Goal: Find specific page/section: Find specific page/section

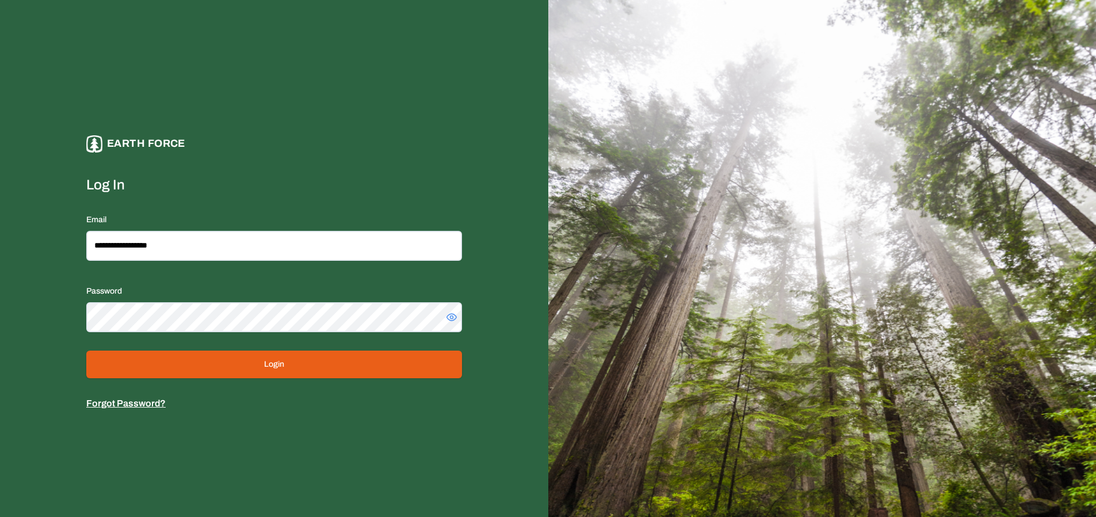
click at [178, 372] on button "Login" at bounding box center [274, 365] width 376 height 28
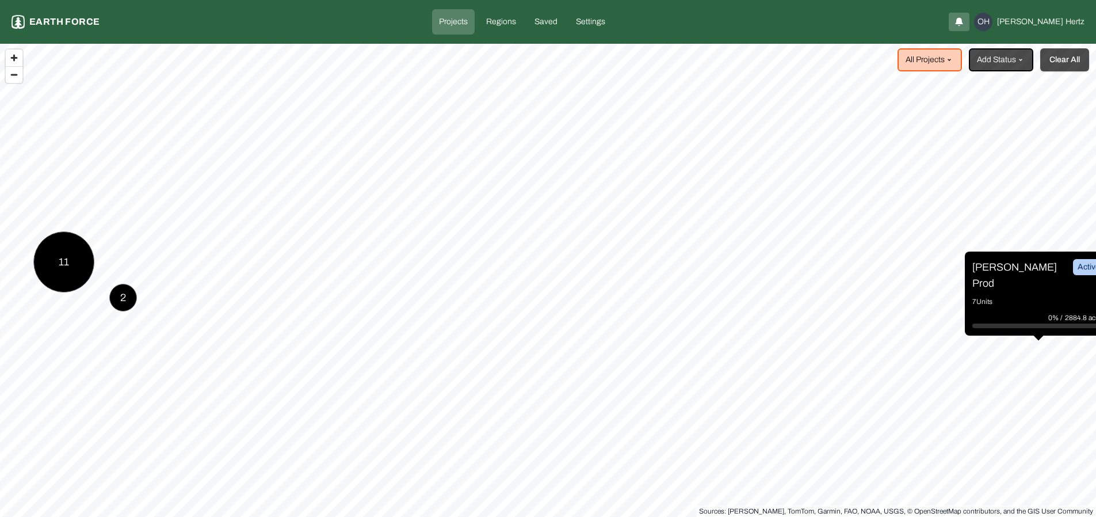
click at [1071, 62] on button "Clear All" at bounding box center [1065, 59] width 49 height 23
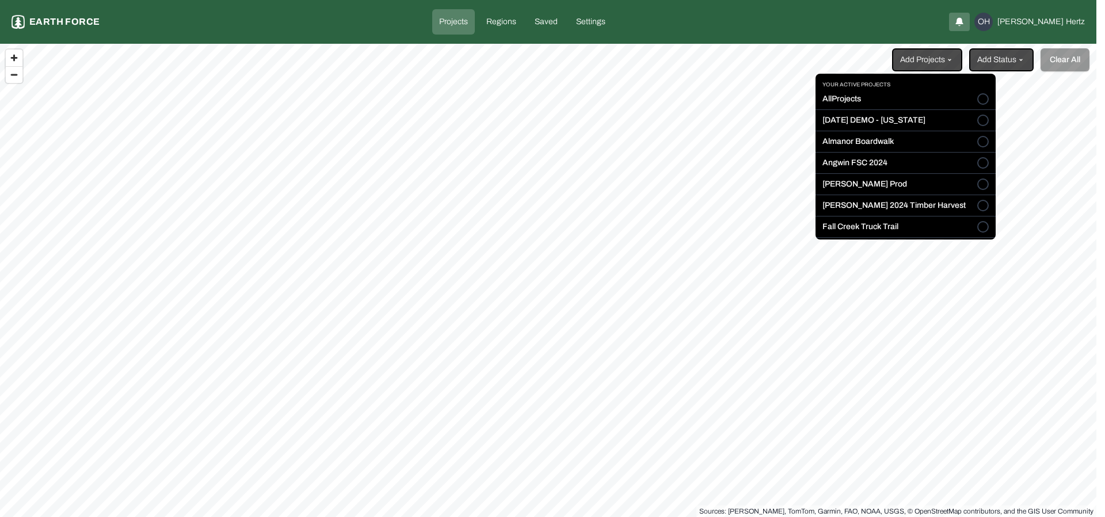
click at [928, 55] on html "Projects Earth force Projects Regions Saved Settings OH [PERSON_NAME] Add Proje…" at bounding box center [552, 258] width 1105 height 517
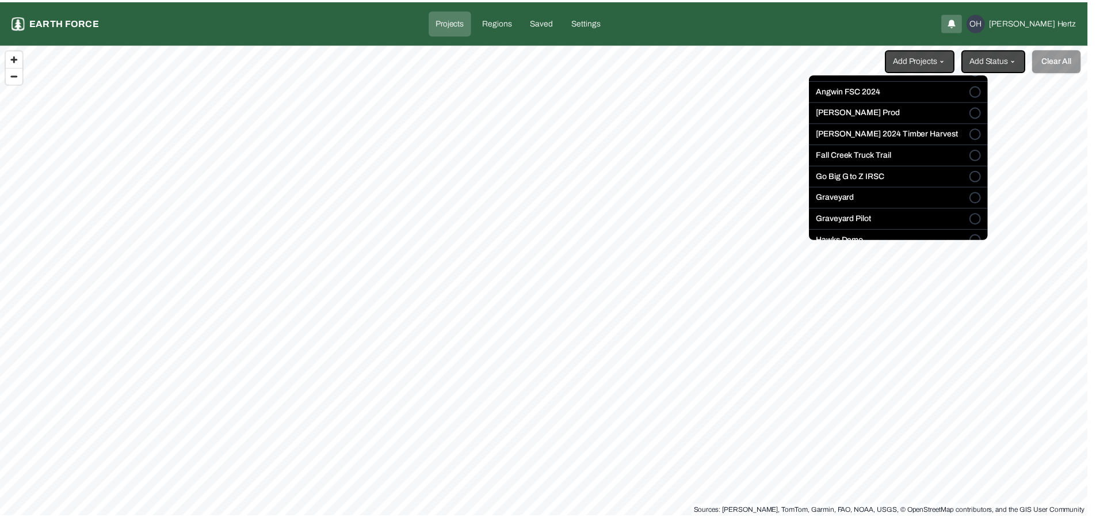
scroll to position [73, 0]
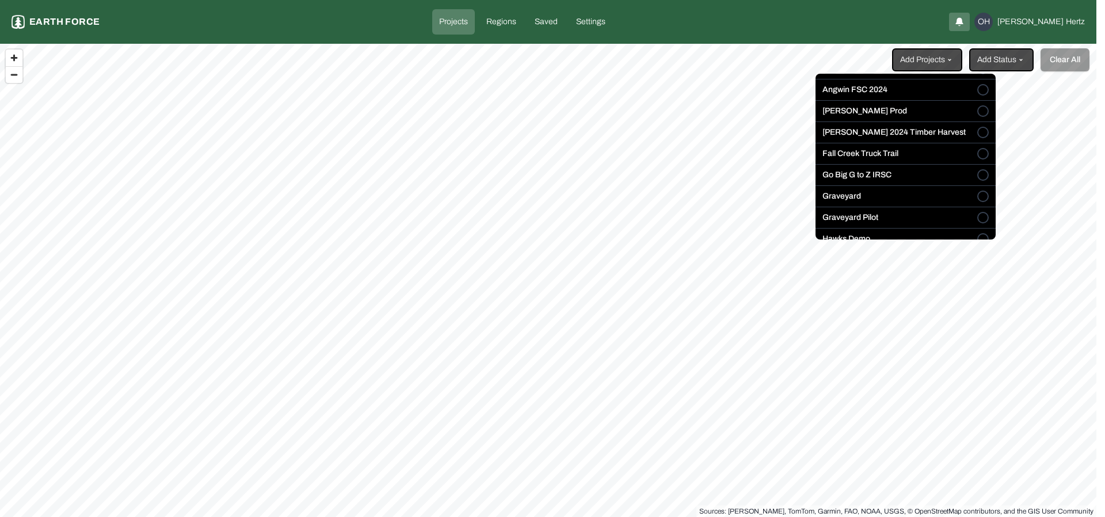
click at [977, 172] on button "Go Big G to Z IRSC" at bounding box center [983, 175] width 12 height 12
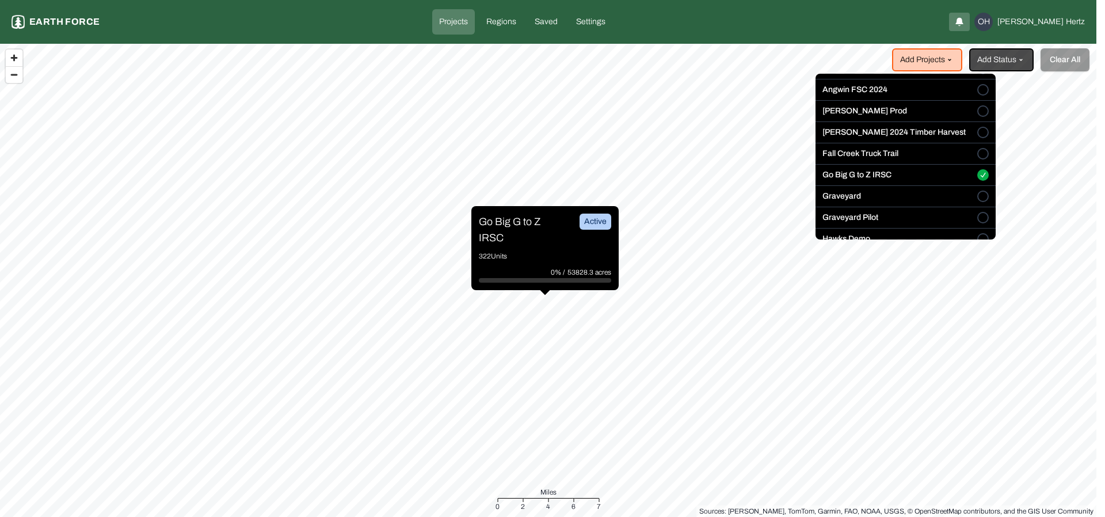
click at [504, 220] on html "Projects Earth force Projects Regions Saved Settings OH [PERSON_NAME] Add Proje…" at bounding box center [552, 258] width 1105 height 517
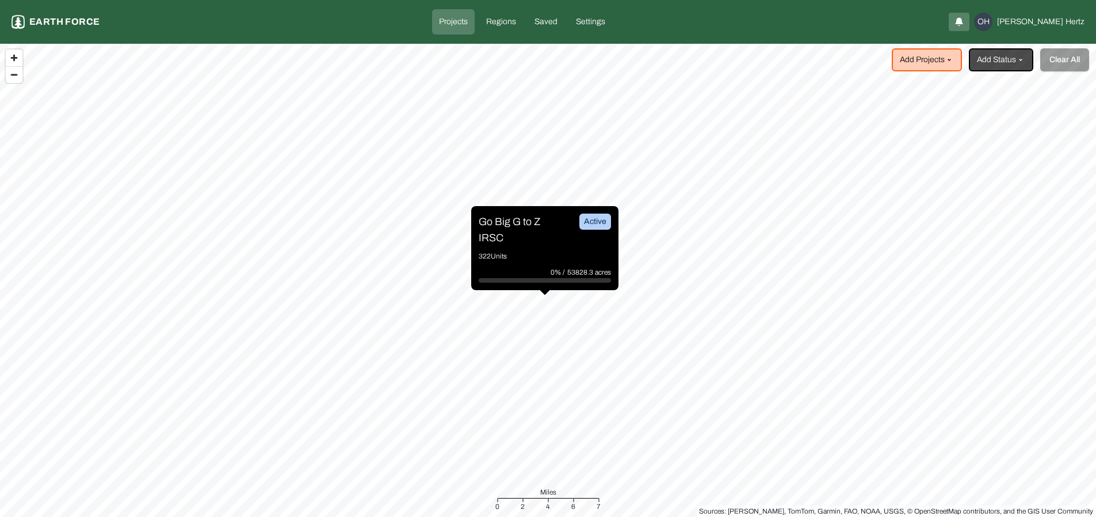
click at [504, 220] on p "Go Big G to Z IRSC" at bounding box center [522, 230] width 86 height 32
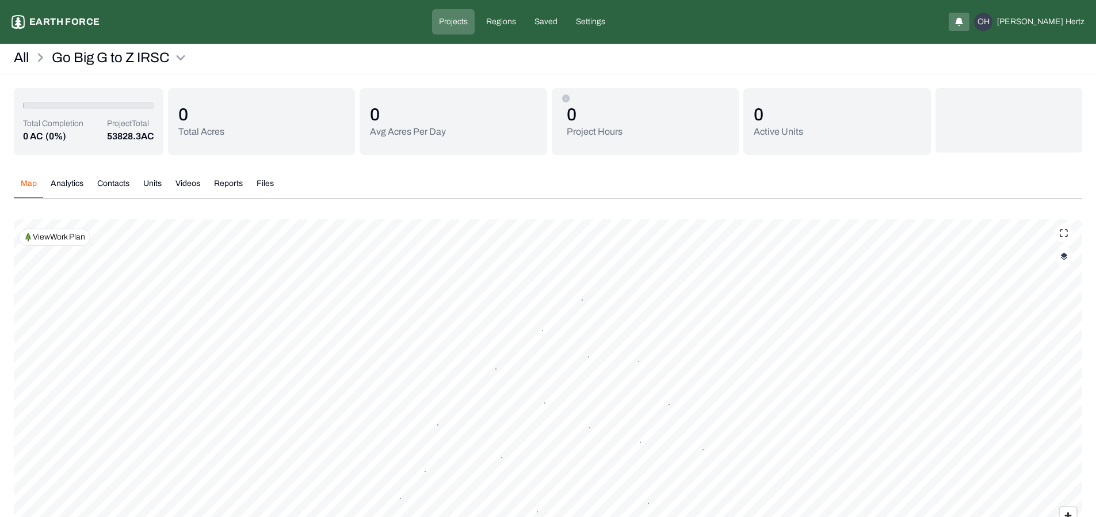
click at [59, 238] on p "View Work Plan" at bounding box center [59, 237] width 52 height 12
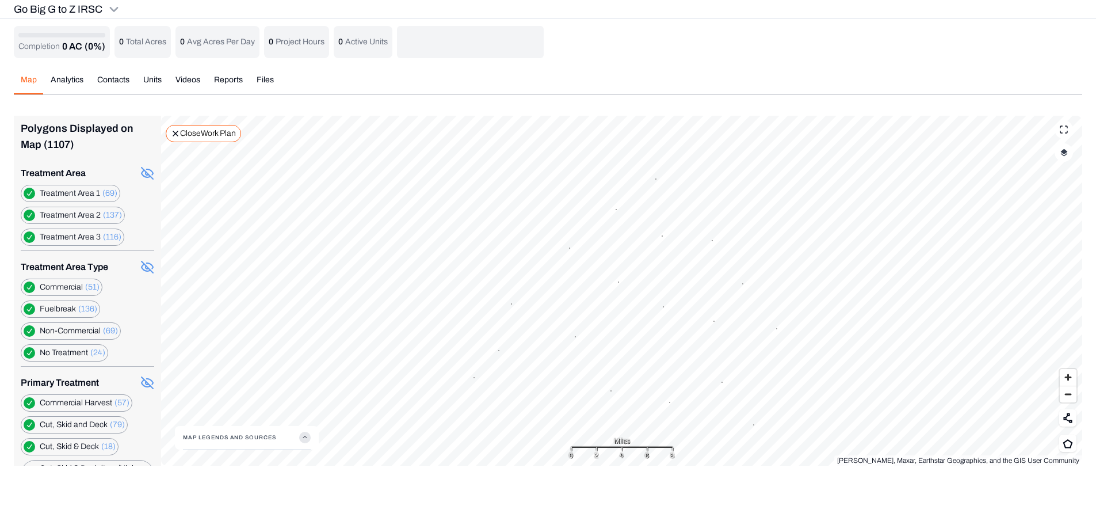
click at [452, 92] on div "Map Analytics Contacts Units Videos Reports Files" at bounding box center [548, 84] width 1069 height 21
